Goal: Navigation & Orientation: Find specific page/section

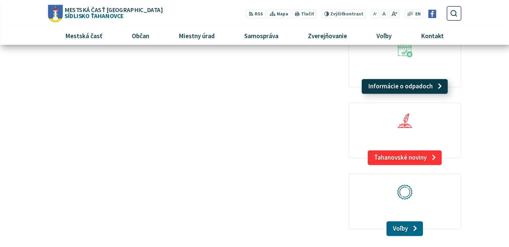
scroll to position [758, 0]
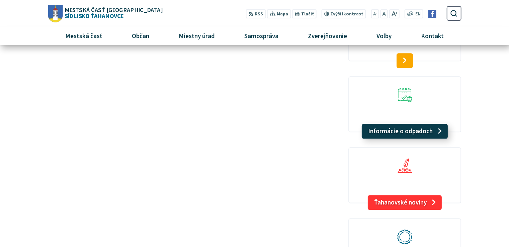
click at [379, 124] on link "Informácie o odpadoch" at bounding box center [405, 131] width 86 height 15
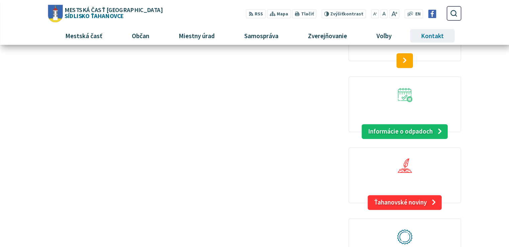
click at [431, 35] on span "Kontakt" at bounding box center [432, 36] width 28 height 18
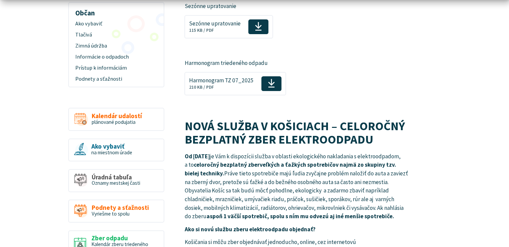
scroll to position [178, 0]
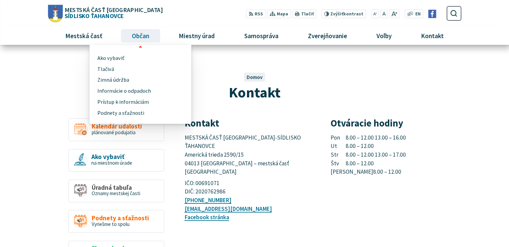
click at [141, 34] on span "Občan" at bounding box center [140, 36] width 22 height 18
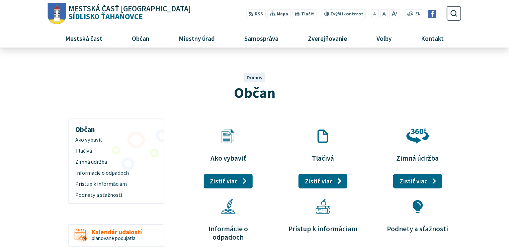
scroll to position [89, 0]
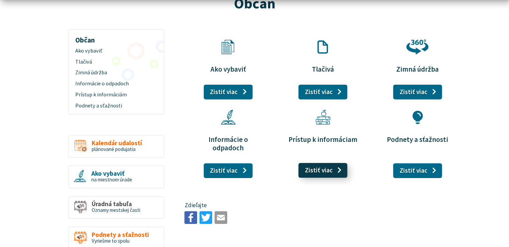
click at [320, 163] on link "Zistiť viac" at bounding box center [322, 170] width 49 height 15
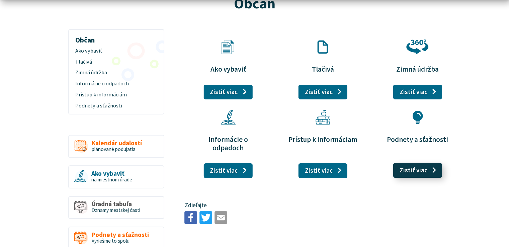
click at [411, 163] on link "Zistiť viac" at bounding box center [417, 170] width 49 height 15
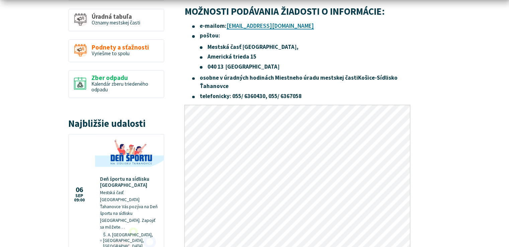
scroll to position [312, 0]
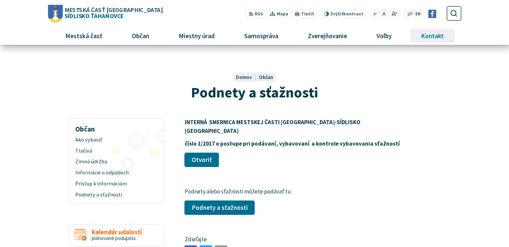
click at [431, 35] on span "Kontakt" at bounding box center [432, 36] width 28 height 18
